Goal: Information Seeking & Learning: Learn about a topic

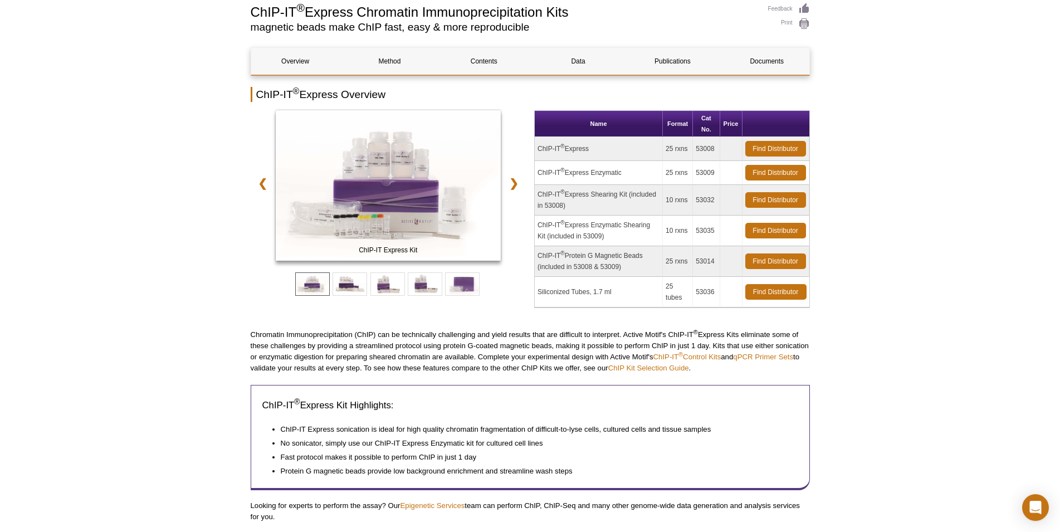
scroll to position [4, 0]
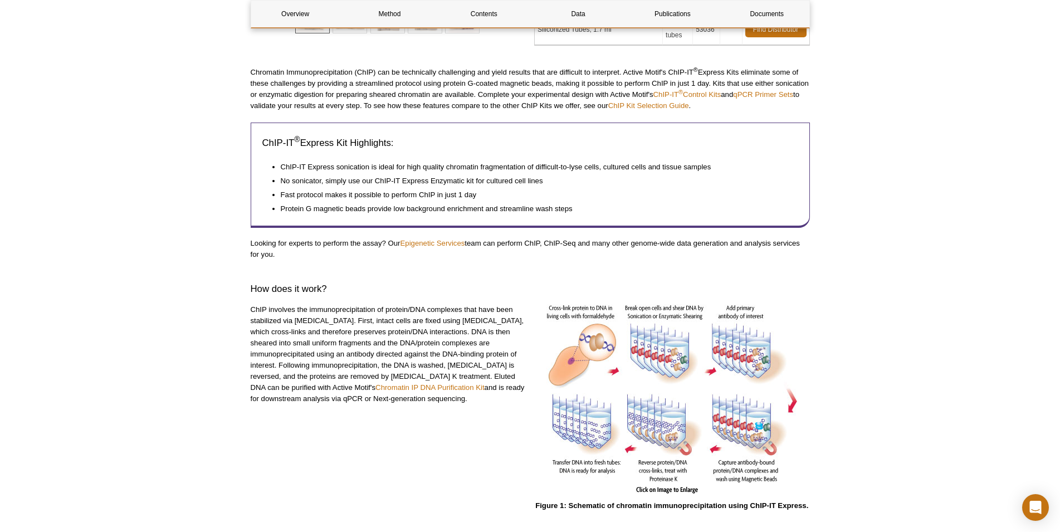
scroll to position [402, 0]
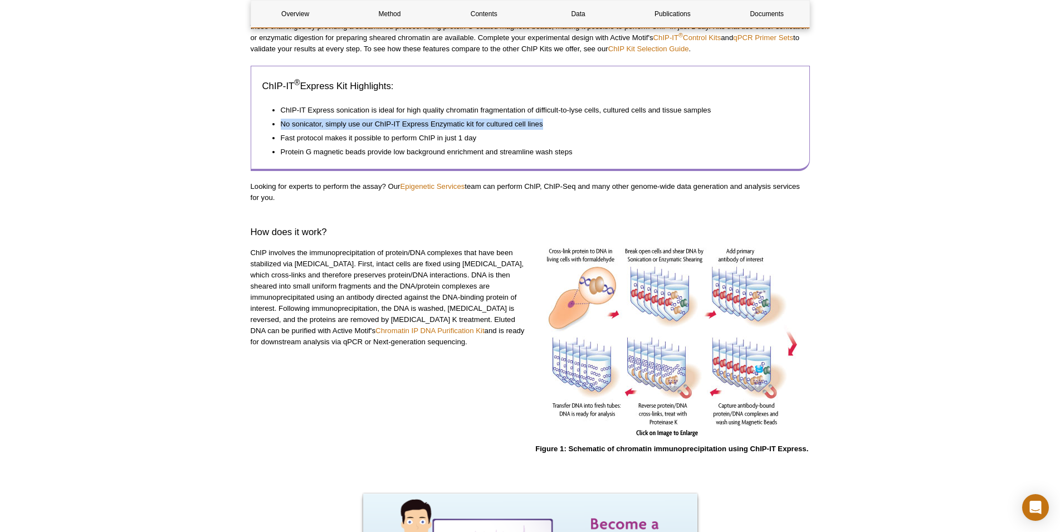
drag, startPoint x: 543, startPoint y: 123, endPoint x: 352, endPoint y: 132, distance: 191.9
click at [281, 127] on li "No sonicator, simply use our ChIP-IT Express Enzymatic kit for cultured cell li…" at bounding box center [534, 123] width 507 height 14
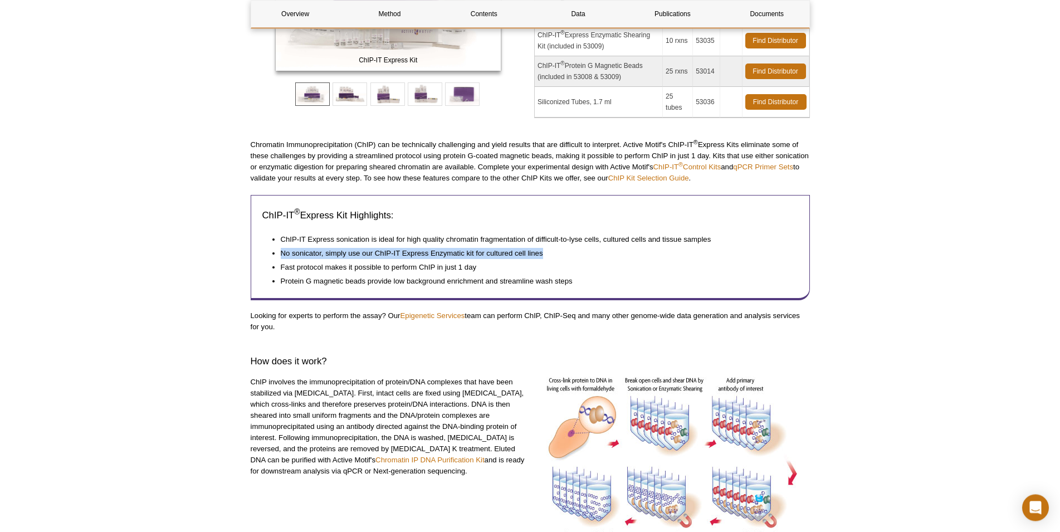
scroll to position [0, 0]
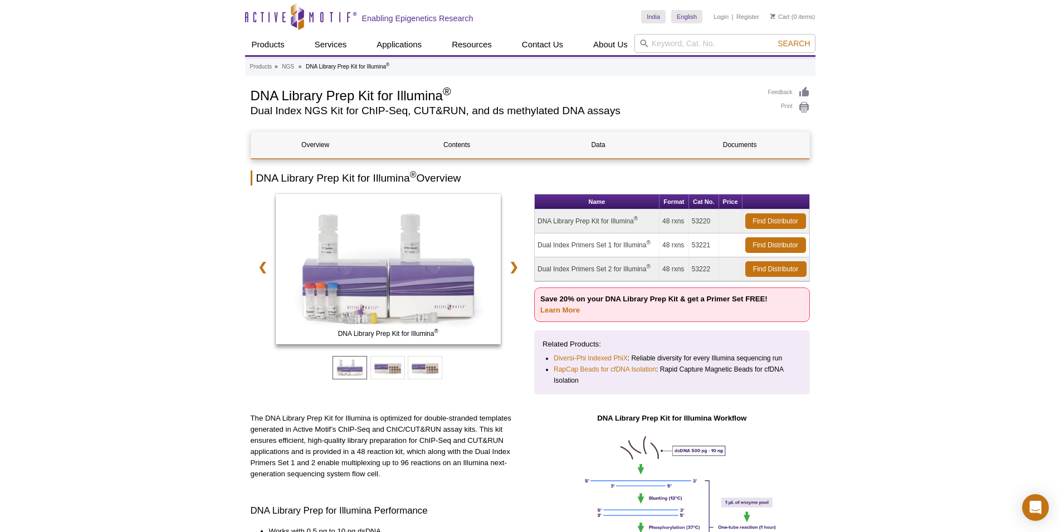
click at [553, 309] on link "Learn More" at bounding box center [561, 310] width 40 height 8
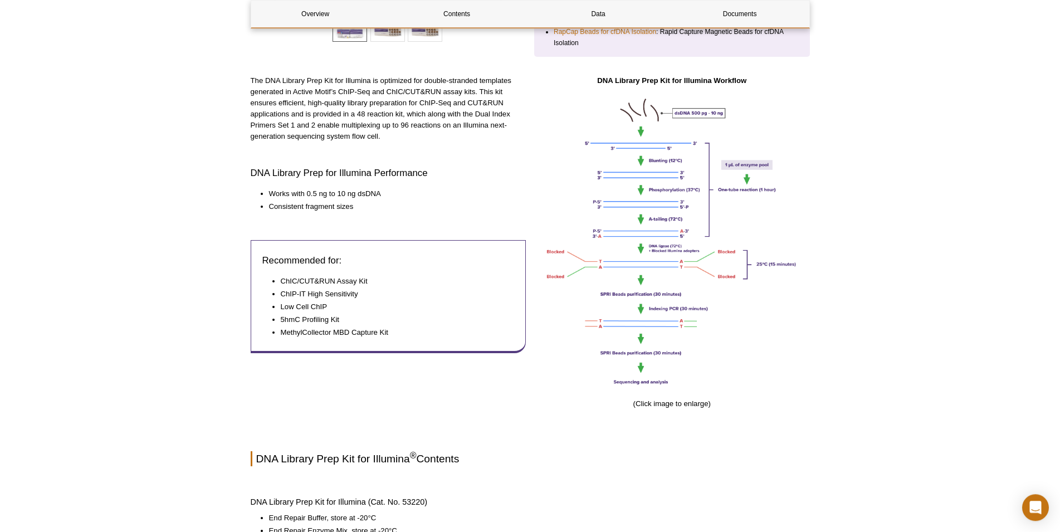
scroll to position [341, 0]
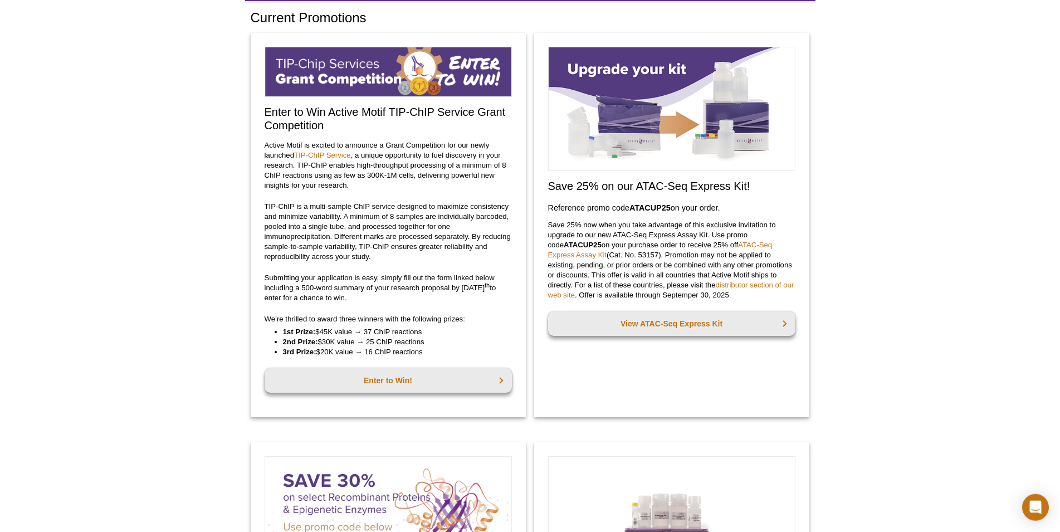
scroll to position [57, 0]
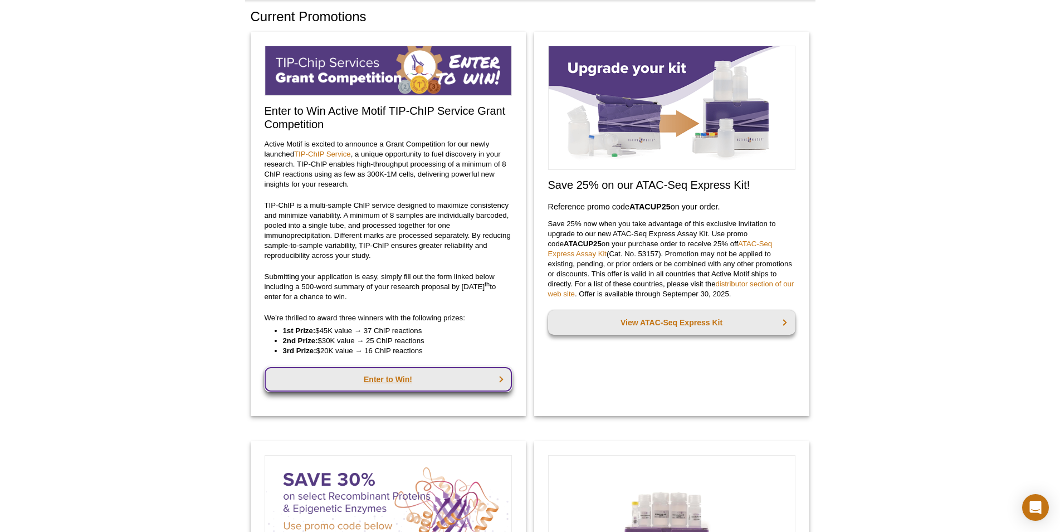
click at [392, 377] on link "Enter to Win!" at bounding box center [388, 379] width 247 height 25
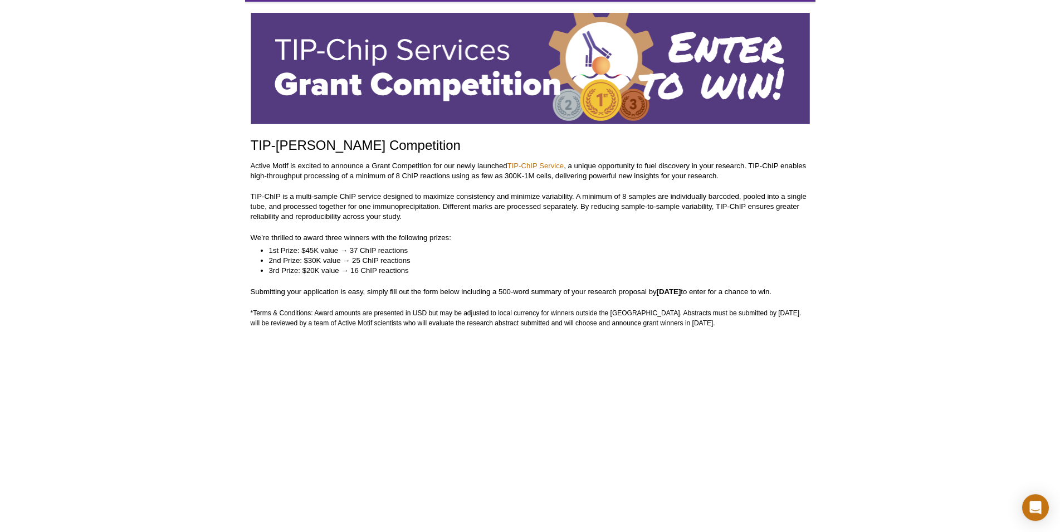
scroll to position [57, 0]
